Goal: Transaction & Acquisition: Book appointment/travel/reservation

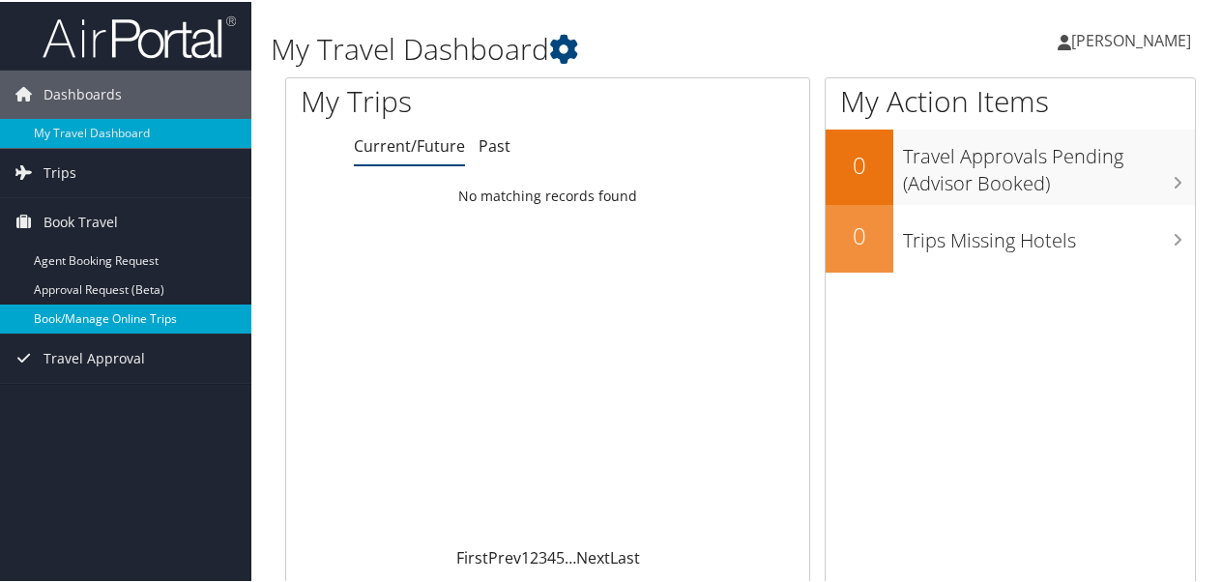
click at [151, 321] on link "Book/Manage Online Trips" at bounding box center [125, 317] width 251 height 29
click at [129, 307] on link "Book/Manage Online Trips" at bounding box center [125, 317] width 251 height 29
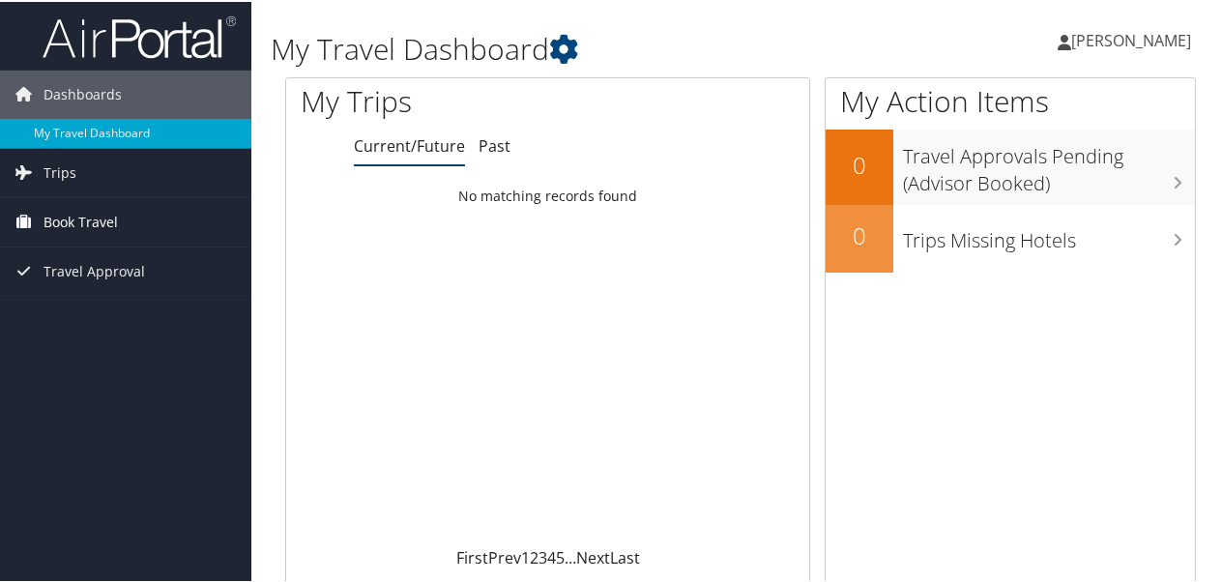
click at [100, 218] on span "Book Travel" at bounding box center [81, 220] width 74 height 48
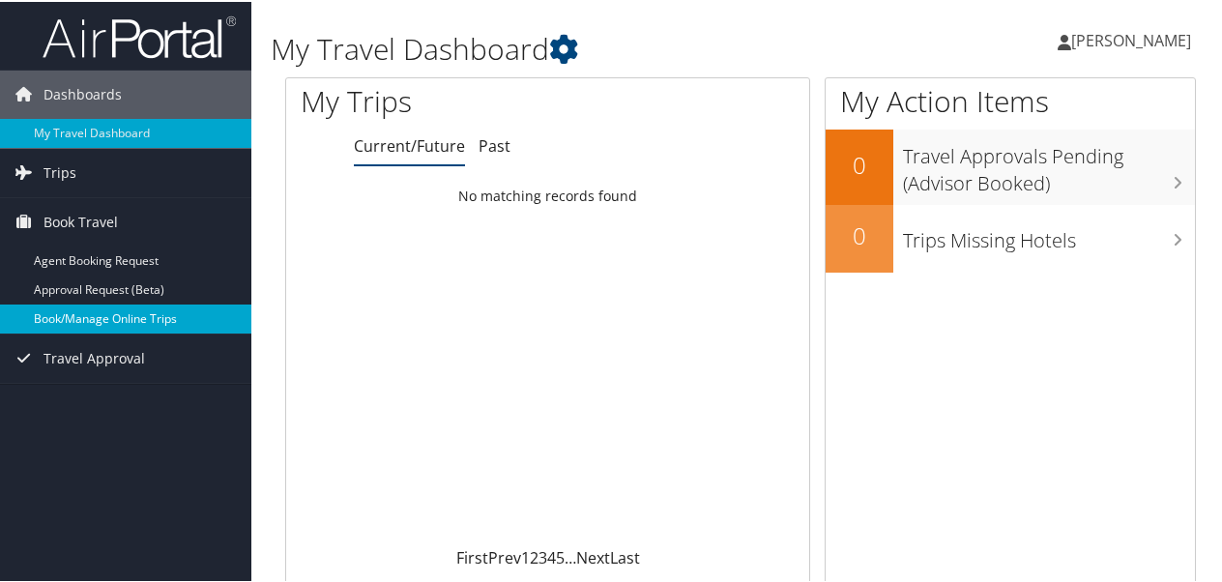
click at [93, 324] on link "Book/Manage Online Trips" at bounding box center [125, 317] width 251 height 29
click at [116, 311] on link "Book/Manage Online Trips" at bounding box center [125, 317] width 251 height 29
